Goal: Information Seeking & Learning: Learn about a topic

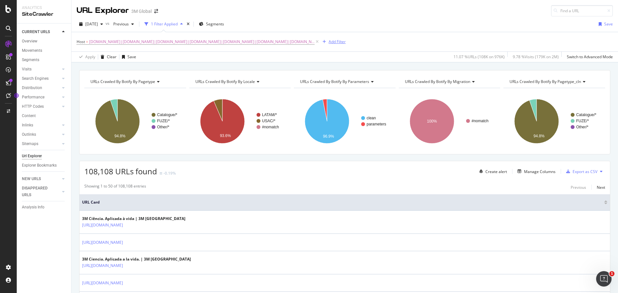
click at [331, 40] on div "Add Filter" at bounding box center [337, 41] width 17 height 5
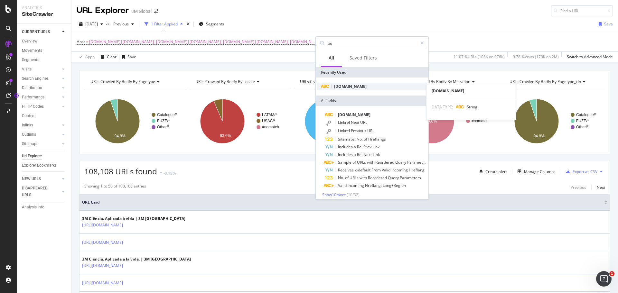
type input "bu"
click at [359, 86] on span "[DOMAIN_NAME]" at bounding box center [350, 86] width 33 height 5
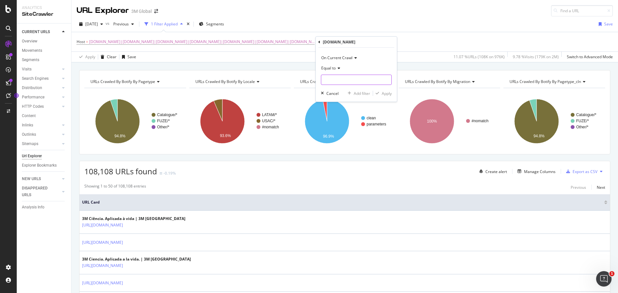
click at [356, 82] on input "text" at bounding box center [356, 80] width 70 height 10
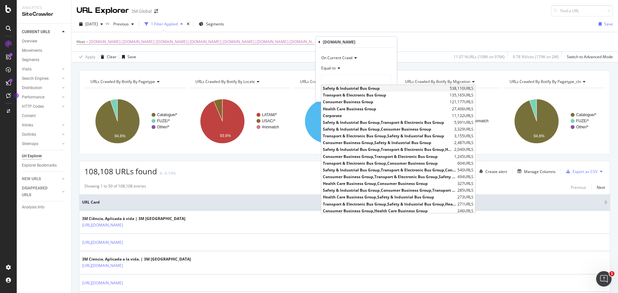
click at [357, 86] on span "Safety & Industrial Bus Group" at bounding box center [385, 88] width 125 height 5
type input "Safety & Industrial Bus Group"
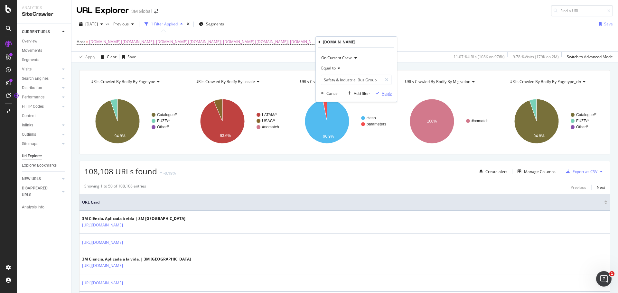
click at [386, 93] on div "Apply" at bounding box center [387, 93] width 10 height 5
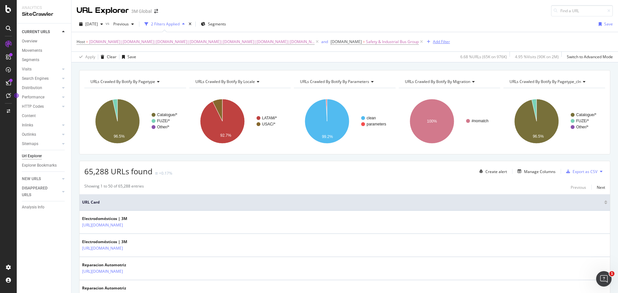
click at [438, 40] on div "Add Filter" at bounding box center [441, 41] width 17 height 5
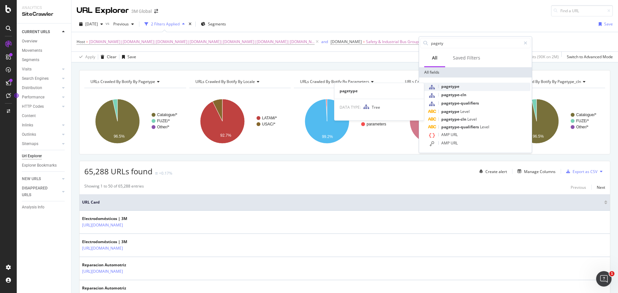
type input "pagety"
click at [460, 83] on div "pagetype" at bounding box center [479, 87] width 102 height 8
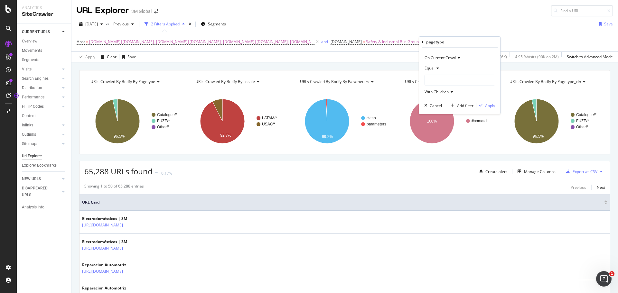
click at [456, 81] on div at bounding box center [460, 80] width 70 height 10
click at [429, 105] on icon at bounding box center [429, 106] width 2 height 4
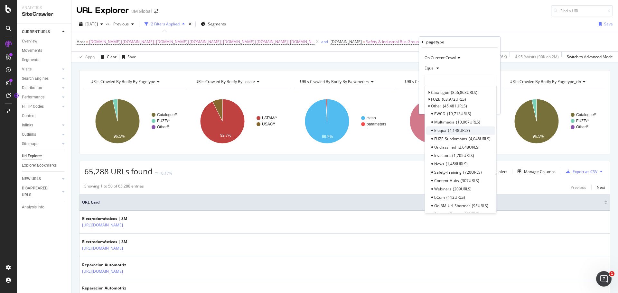
click at [455, 128] on span "4,148 URLS" at bounding box center [459, 130] width 22 height 5
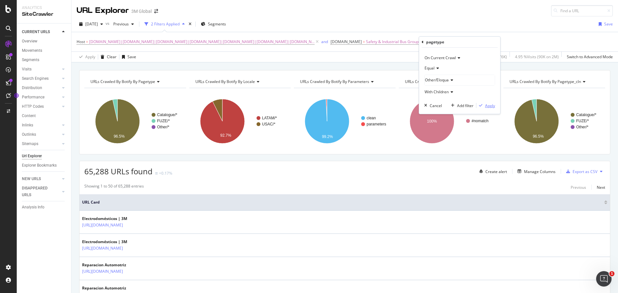
click at [489, 107] on div "Apply" at bounding box center [490, 105] width 10 height 5
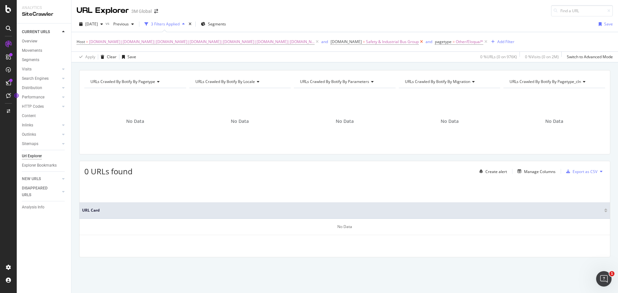
click at [419, 42] on icon at bounding box center [421, 42] width 5 height 6
click at [379, 41] on icon at bounding box center [381, 42] width 5 height 6
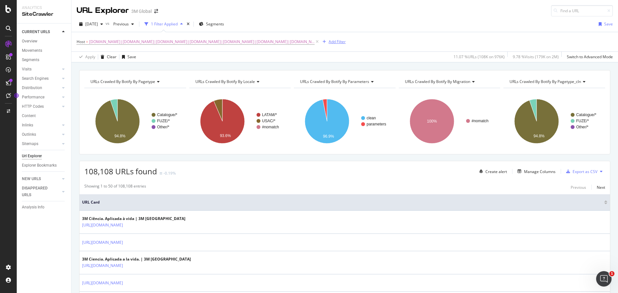
click at [336, 44] on div "Add Filter" at bounding box center [337, 41] width 17 height 5
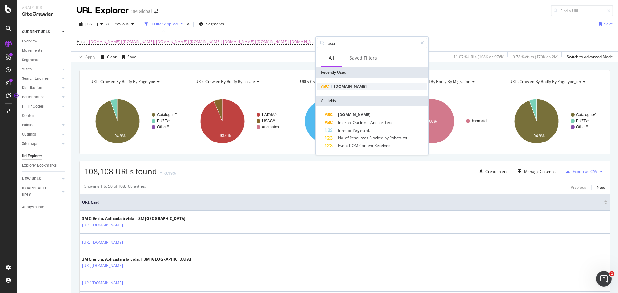
type input "busi"
click at [362, 86] on span "[DOMAIN_NAME]" at bounding box center [350, 86] width 33 height 5
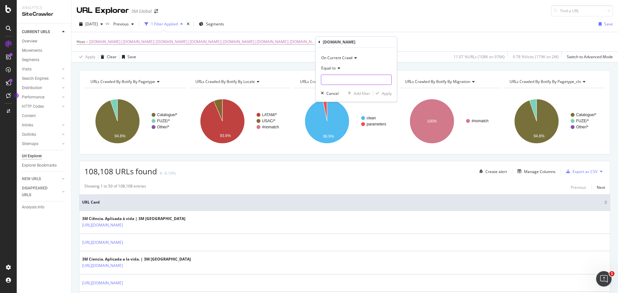
click at [361, 80] on input "text" at bounding box center [356, 80] width 70 height 10
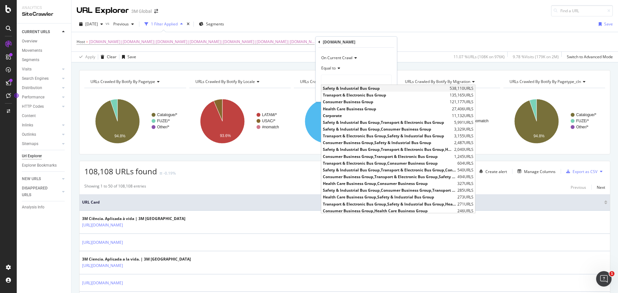
click at [363, 88] on span "Safety & Industrial Bus Group" at bounding box center [385, 88] width 125 height 5
type input "Safety & Industrial Bus Group"
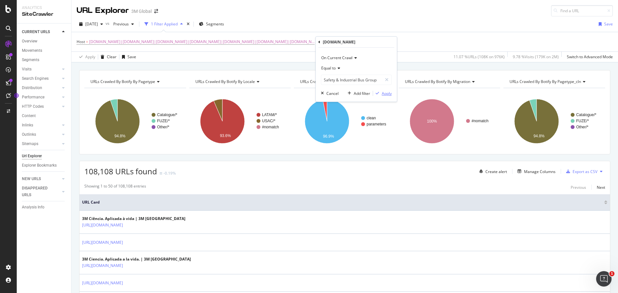
click at [386, 93] on div "Apply" at bounding box center [387, 93] width 10 height 5
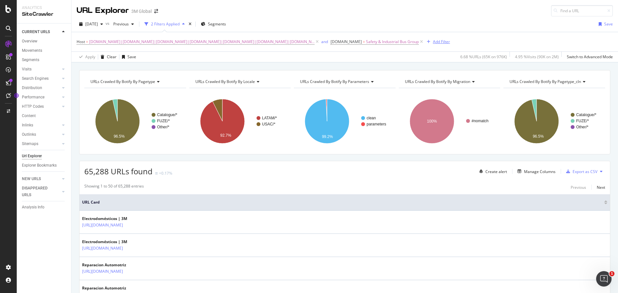
click at [433, 41] on div "Add Filter" at bounding box center [441, 41] width 17 height 5
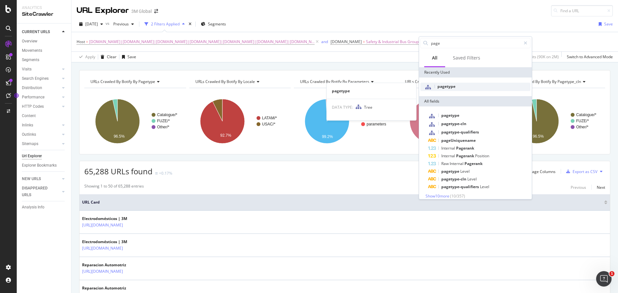
type input "page"
click at [462, 86] on div "pagetype" at bounding box center [475, 87] width 110 height 8
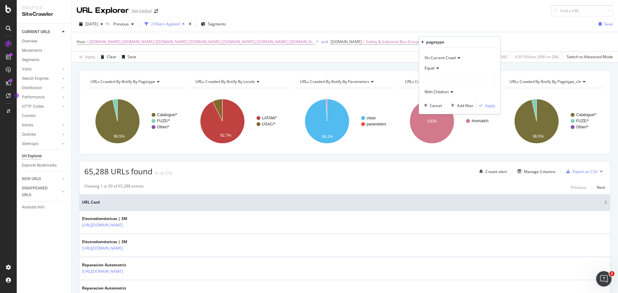
click at [464, 80] on div at bounding box center [460, 80] width 70 height 10
click at [429, 104] on icon at bounding box center [429, 106] width 2 height 4
